Goal: Task Accomplishment & Management: Manage account settings

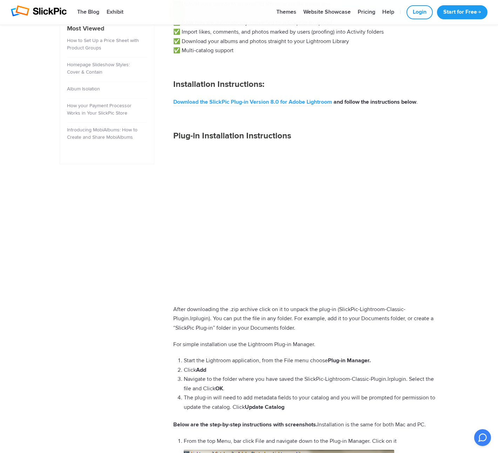
scroll to position [316, 0]
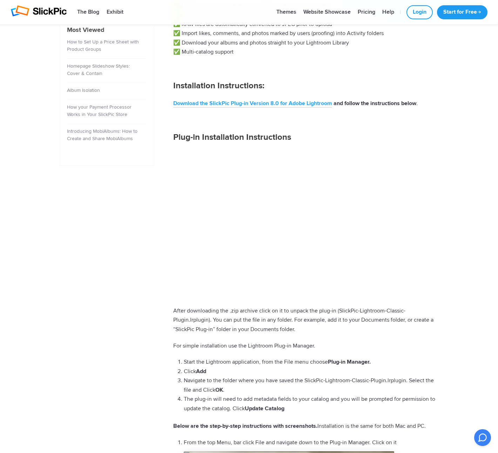
click at [234, 103] on link "Download the SlickPic Plug-in Version 8.0 for Adobe Lightroom" at bounding box center [252, 104] width 159 height 8
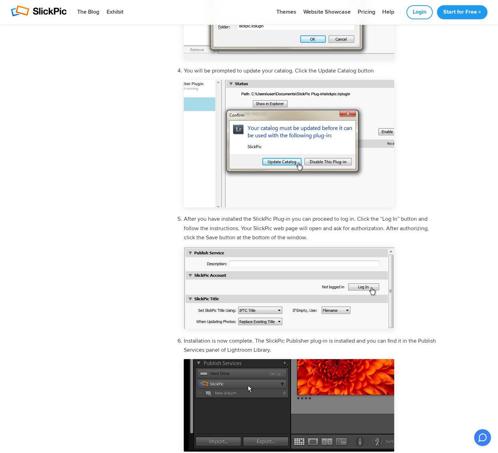
scroll to position [1354, 0]
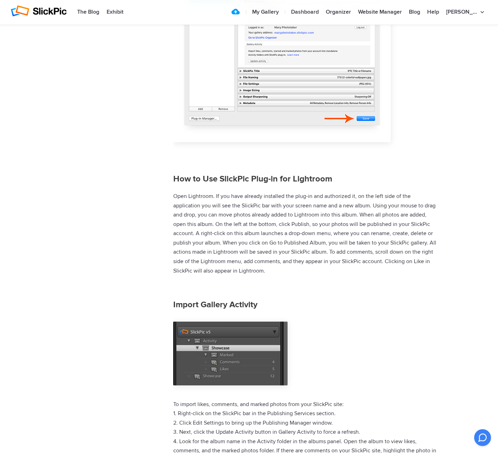
scroll to position [2442, 0]
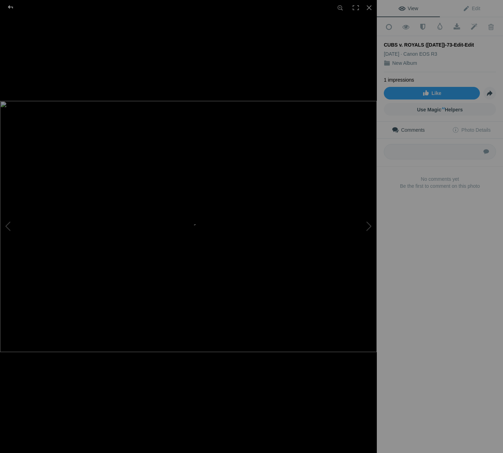
click at [10, 7] on div at bounding box center [10, 7] width 25 height 14
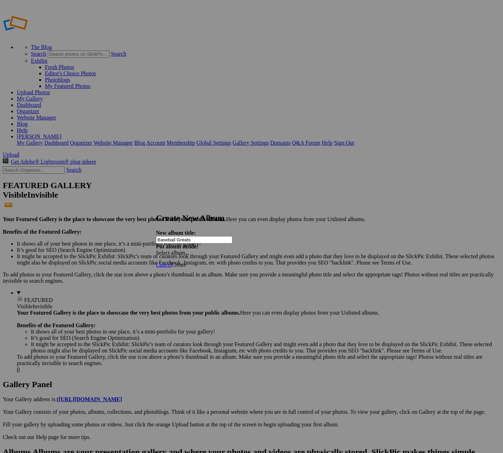
type input "Baseball Greats"
click at [186, 262] on span "Create" at bounding box center [178, 265] width 15 height 6
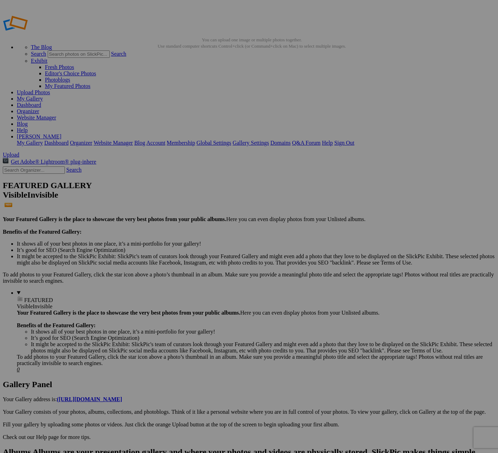
type input "Baseball Greats"
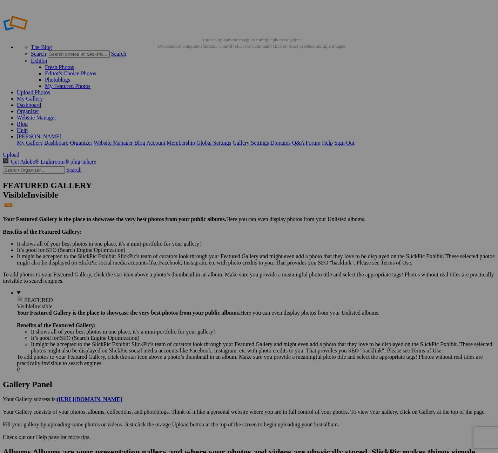
type input "Baseball Greats"
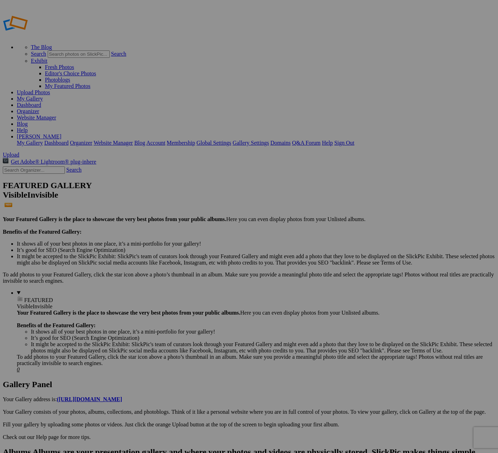
type input "Baseball Greats"
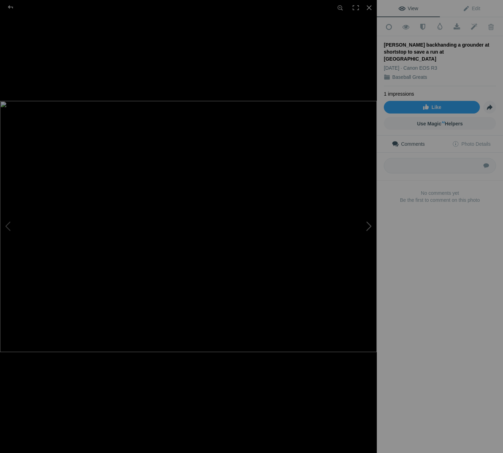
click at [369, 225] on button at bounding box center [350, 226] width 53 height 163
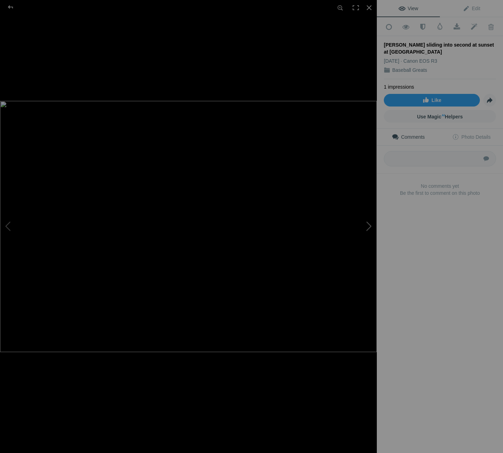
click at [369, 227] on button at bounding box center [350, 226] width 53 height 163
click at [369, 226] on button at bounding box center [350, 226] width 53 height 163
click at [368, 226] on button at bounding box center [350, 226] width 53 height 163
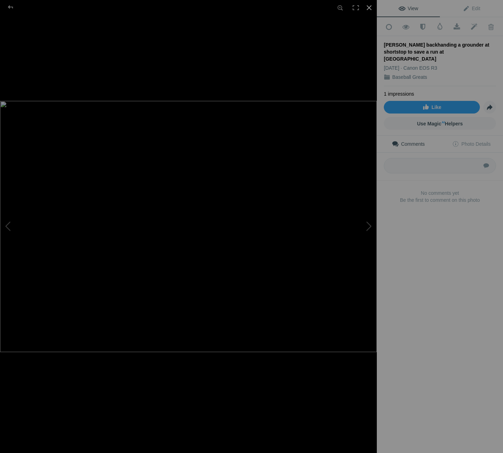
click at [368, 5] on div at bounding box center [368, 7] width 15 height 15
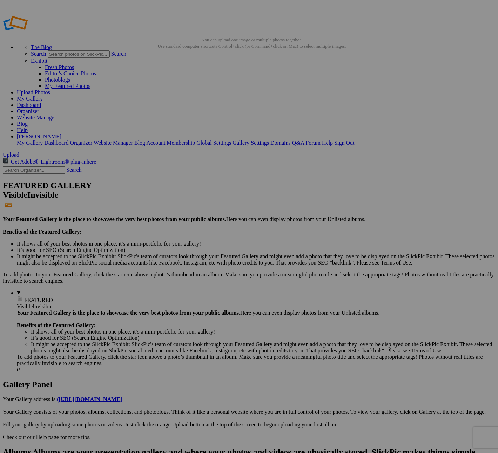
type input "Baseball Greats"
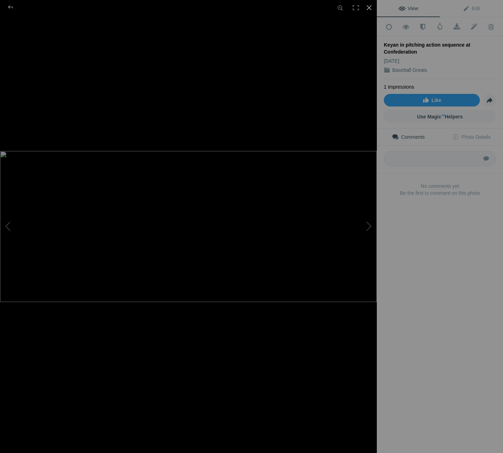
click at [369, 8] on div at bounding box center [368, 7] width 15 height 15
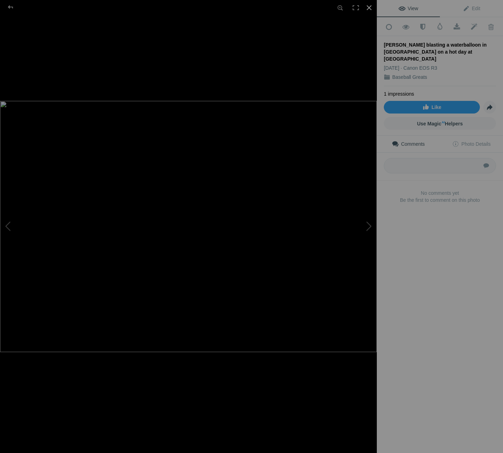
click at [367, 8] on div at bounding box center [368, 7] width 15 height 15
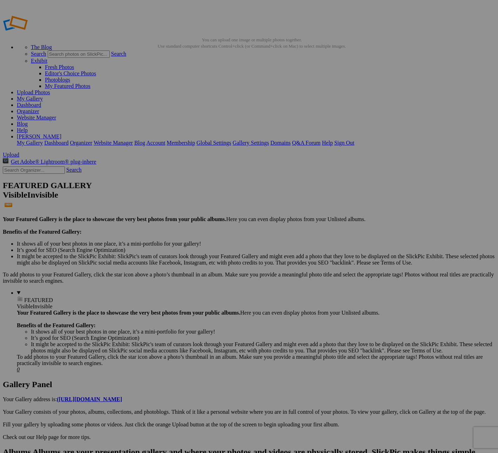
type input "Baseball Greats"
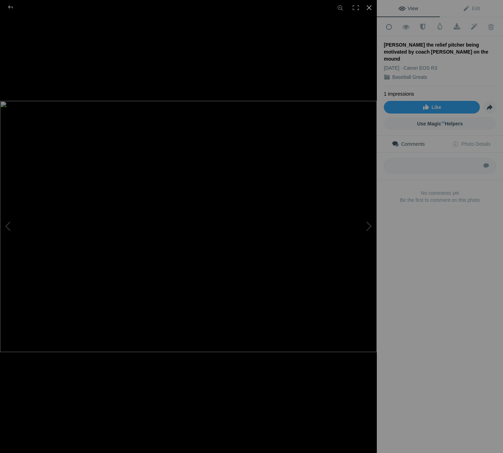
click at [369, 7] on div at bounding box center [368, 7] width 15 height 15
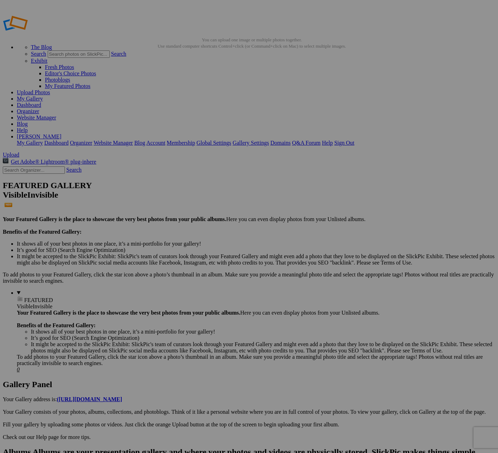
type input "Baseball Greats"
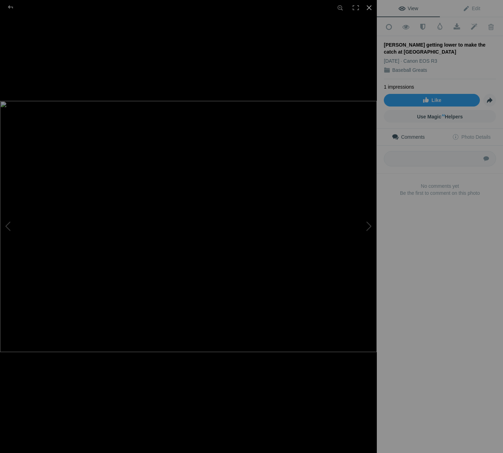
click at [369, 7] on div at bounding box center [368, 7] width 15 height 15
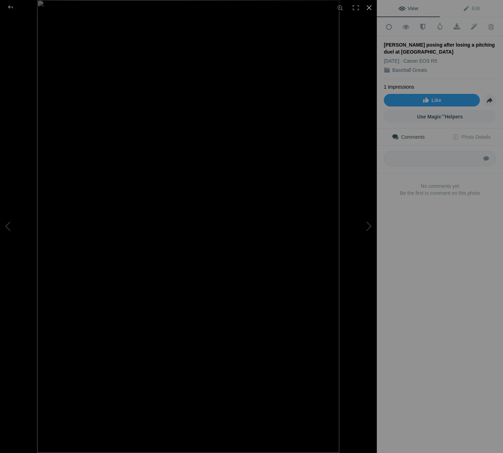
click at [369, 7] on div at bounding box center [368, 7] width 15 height 15
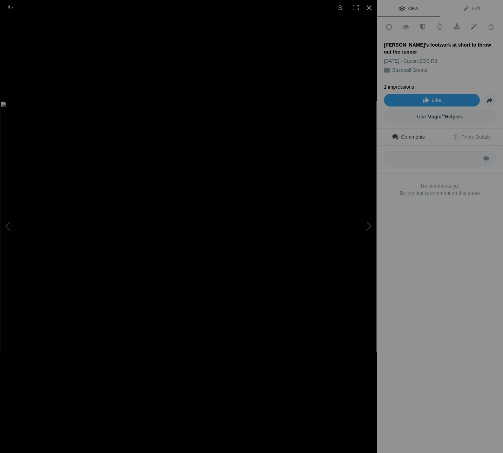
click at [367, 9] on div at bounding box center [368, 7] width 15 height 15
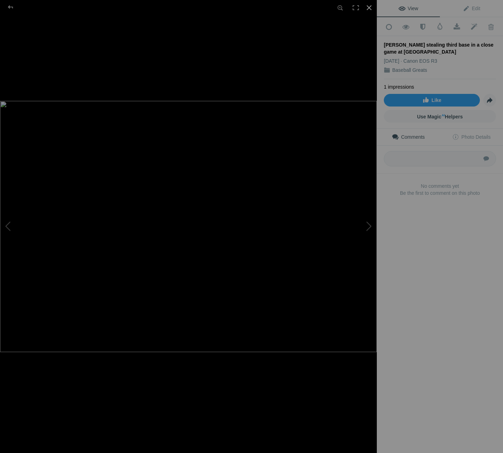
click at [370, 8] on div at bounding box center [368, 7] width 15 height 15
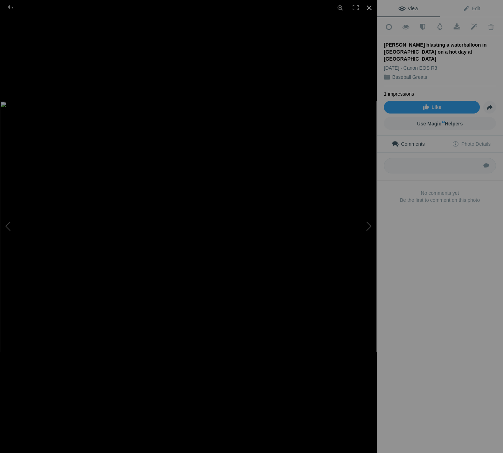
click at [368, 7] on div at bounding box center [368, 7] width 15 height 15
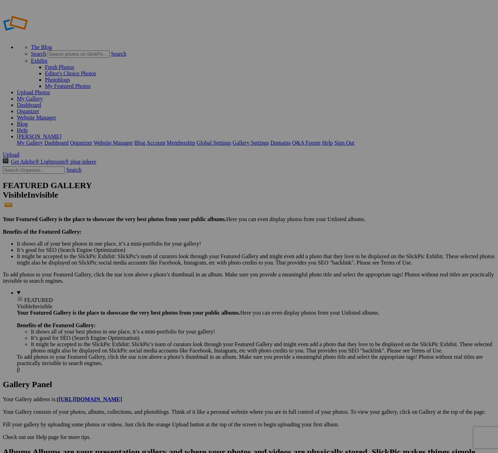
type input "Baseball Greats"
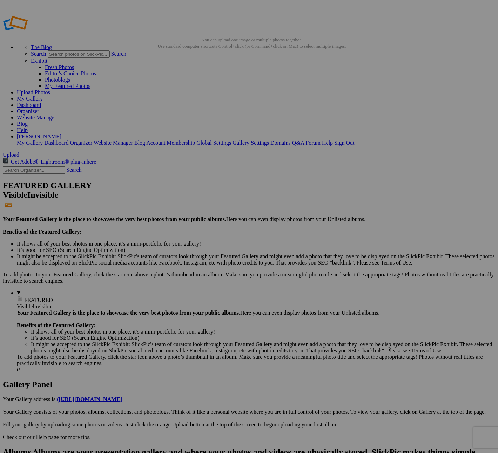
drag, startPoint x: 445, startPoint y: 167, endPoint x: 174, endPoint y: 99, distance: 279.4
drag, startPoint x: 446, startPoint y: 157, endPoint x: 235, endPoint y: 93, distance: 220.4
drag, startPoint x: 260, startPoint y: 77, endPoint x: 175, endPoint y: 78, distance: 85.9
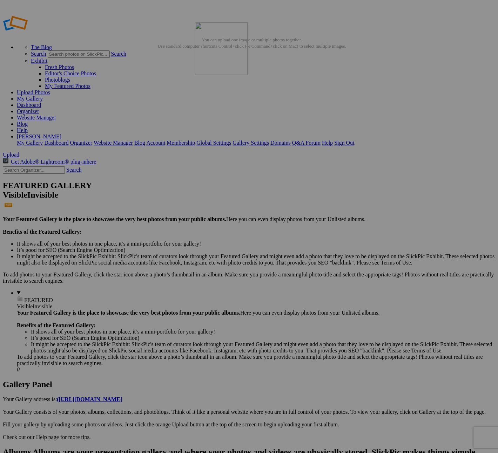
drag, startPoint x: 448, startPoint y: 73, endPoint x: 296, endPoint y: 73, distance: 152.1
drag, startPoint x: 196, startPoint y: 170, endPoint x: 383, endPoint y: 95, distance: 201.1
drag, startPoint x: 267, startPoint y: 346, endPoint x: 304, endPoint y: 92, distance: 257.1
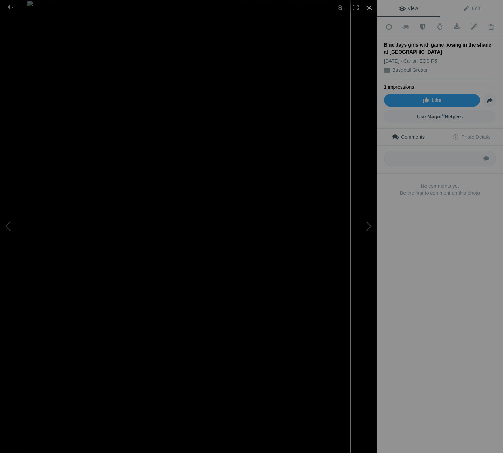
click at [369, 7] on div at bounding box center [368, 7] width 15 height 15
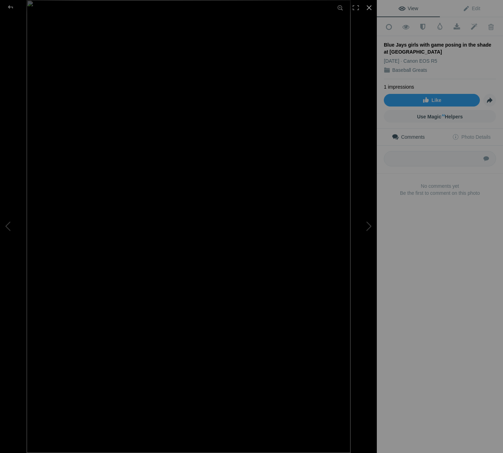
click at [368, 6] on div at bounding box center [368, 7] width 15 height 15
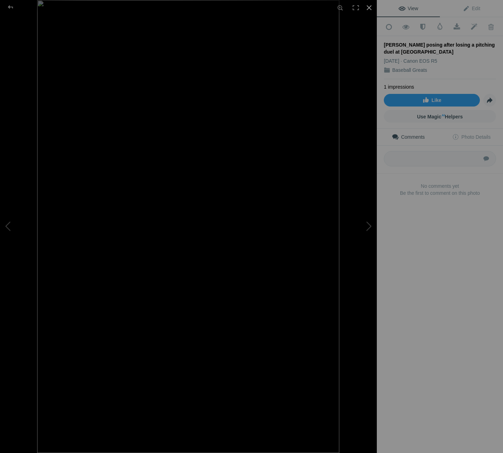
click at [371, 8] on div at bounding box center [368, 7] width 15 height 15
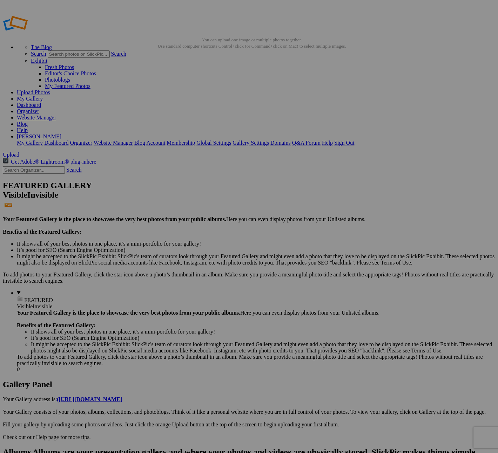
drag, startPoint x: 260, startPoint y: 105, endPoint x: 305, endPoint y: 97, distance: 45.3
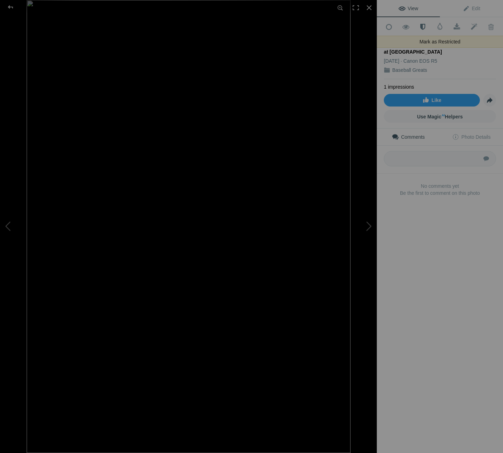
click at [421, 25] on span at bounding box center [422, 26] width 17 height 7
click at [488, 25] on span at bounding box center [490, 26] width 17 height 7
click at [486, 26] on span at bounding box center [490, 26] width 17 height 7
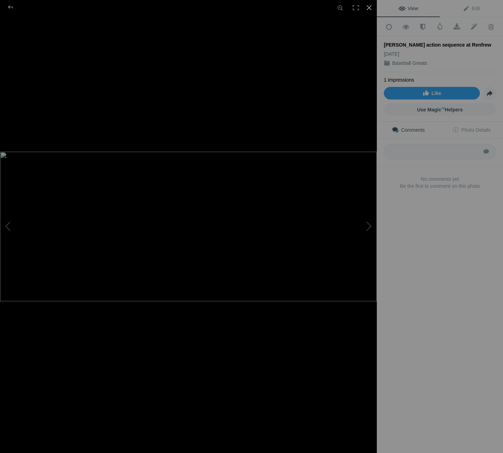
click at [368, 6] on div at bounding box center [368, 7] width 15 height 15
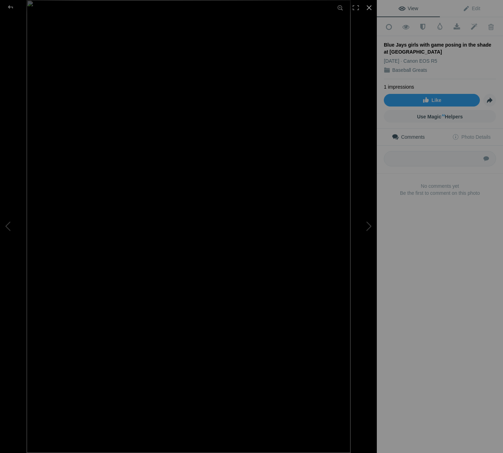
click at [369, 7] on div at bounding box center [368, 7] width 15 height 15
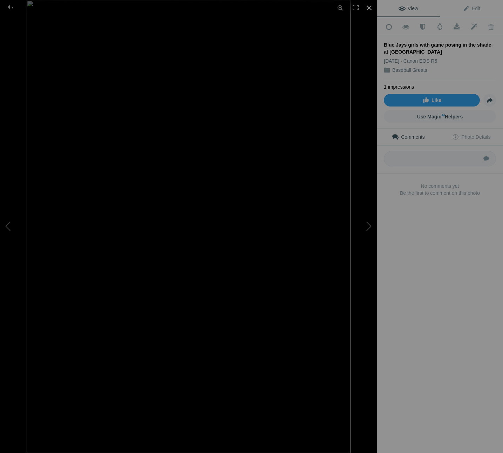
click at [369, 7] on div at bounding box center [368, 7] width 15 height 15
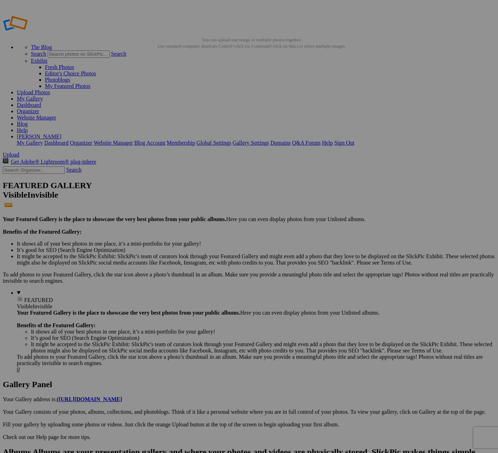
click at [3, 448] on link at bounding box center [3, 448] width 0 height 0
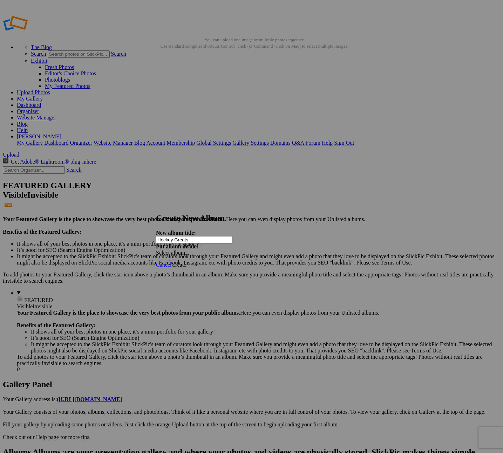
type input "Hockey Greats"
click at [186, 262] on span "Create" at bounding box center [178, 265] width 15 height 6
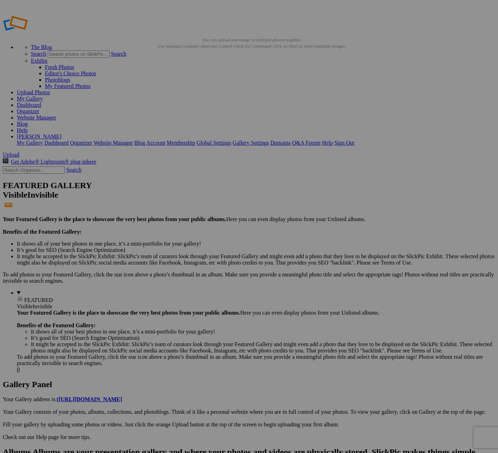
type input "Hockey Greats"
